Goal: Information Seeking & Learning: Learn about a topic

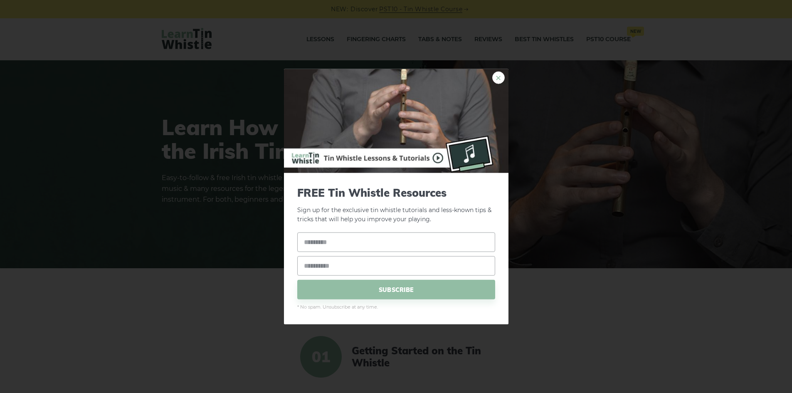
click at [497, 77] on link "×" at bounding box center [498, 77] width 12 height 12
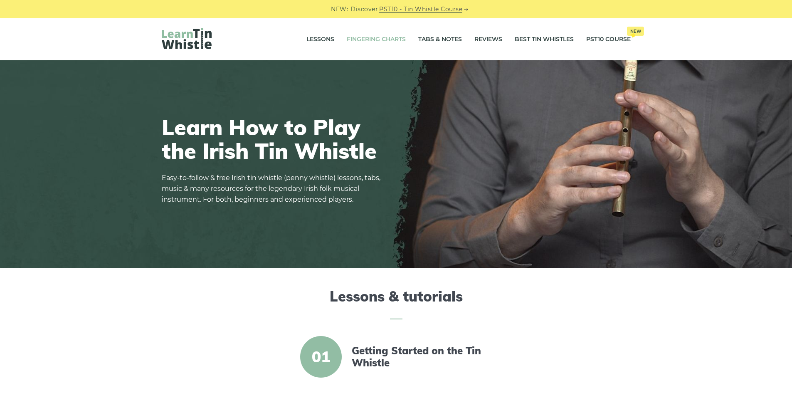
click at [372, 40] on link "Fingering Charts" at bounding box center [376, 39] width 59 height 21
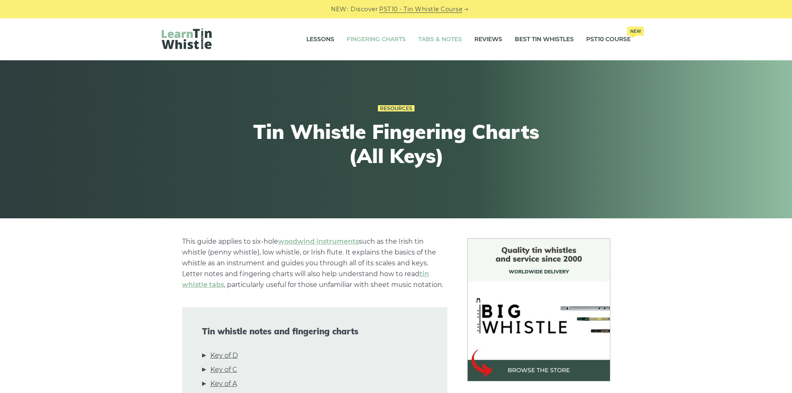
click at [432, 39] on link "Tabs & Notes" at bounding box center [440, 39] width 44 height 21
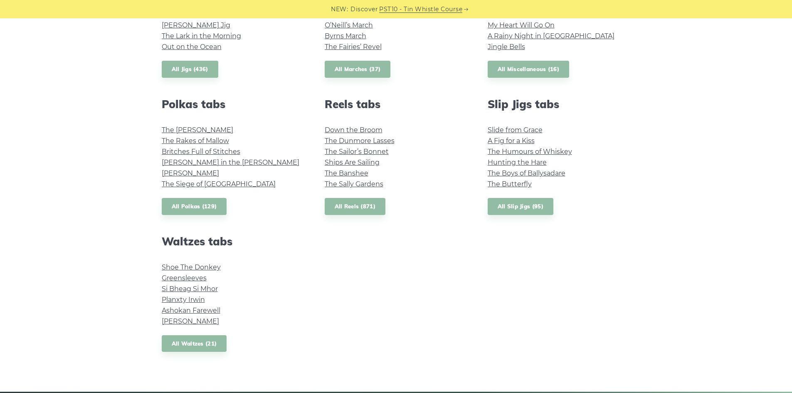
scroll to position [540, 0]
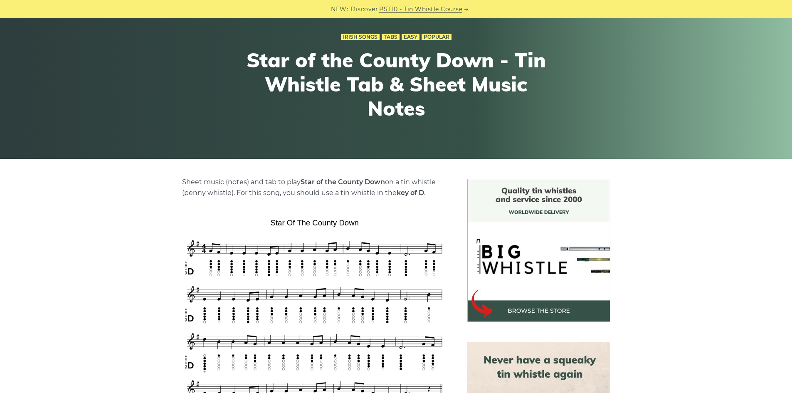
scroll to position [125, 0]
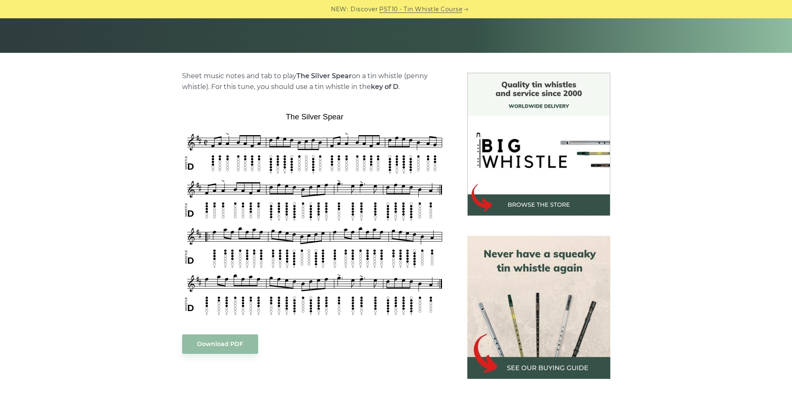
scroll to position [166, 0]
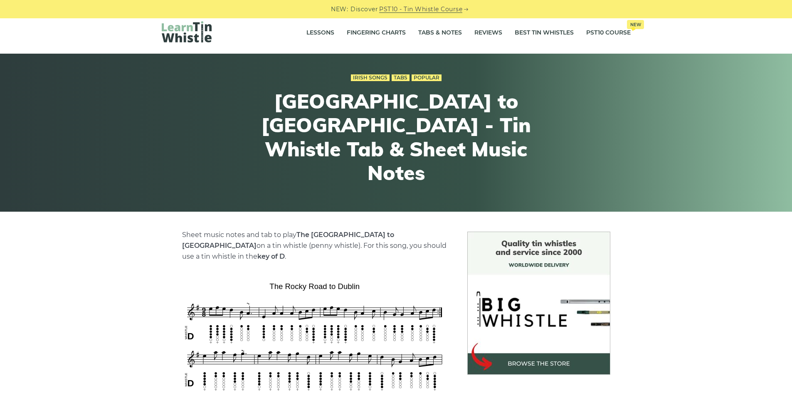
scroll to position [166, 0]
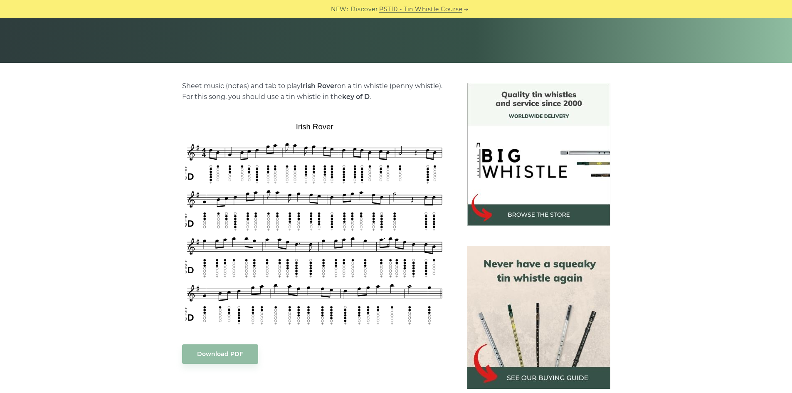
scroll to position [166, 0]
